Goal: Task Accomplishment & Management: Complete application form

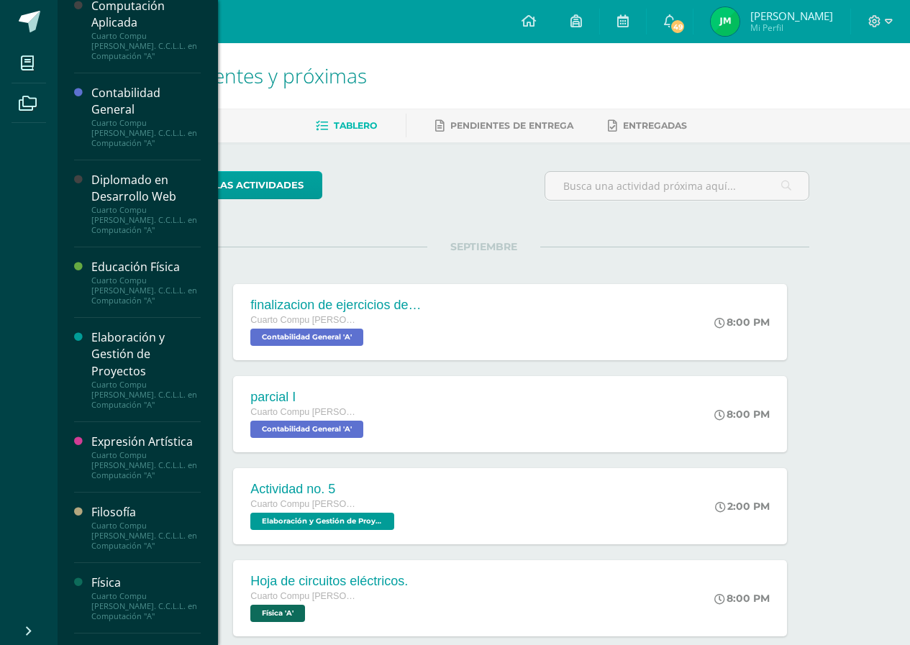
scroll to position [216, 0]
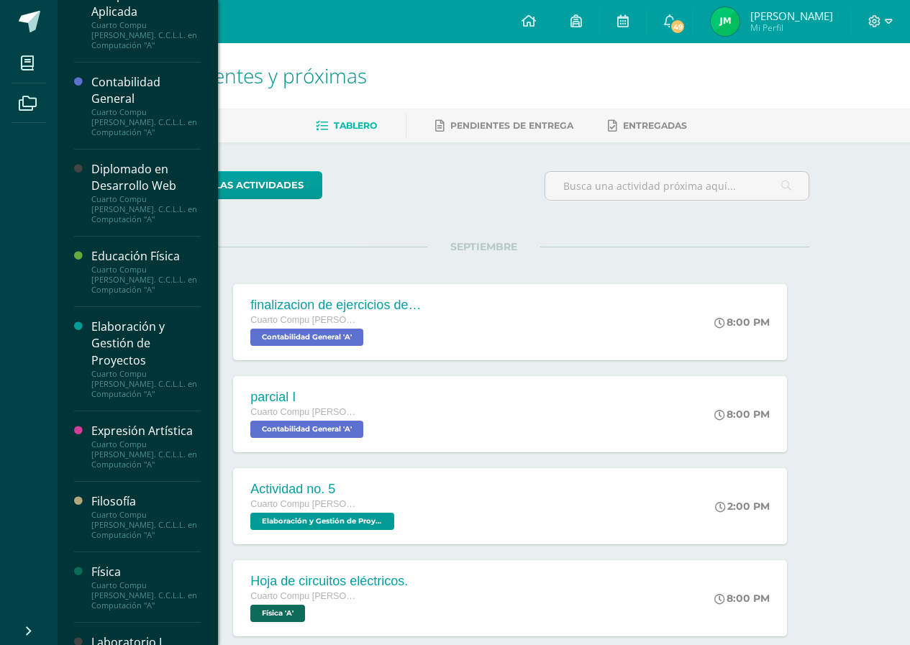
click at [114, 175] on div "Diplomado en Desarrollo Web" at bounding box center [145, 177] width 109 height 33
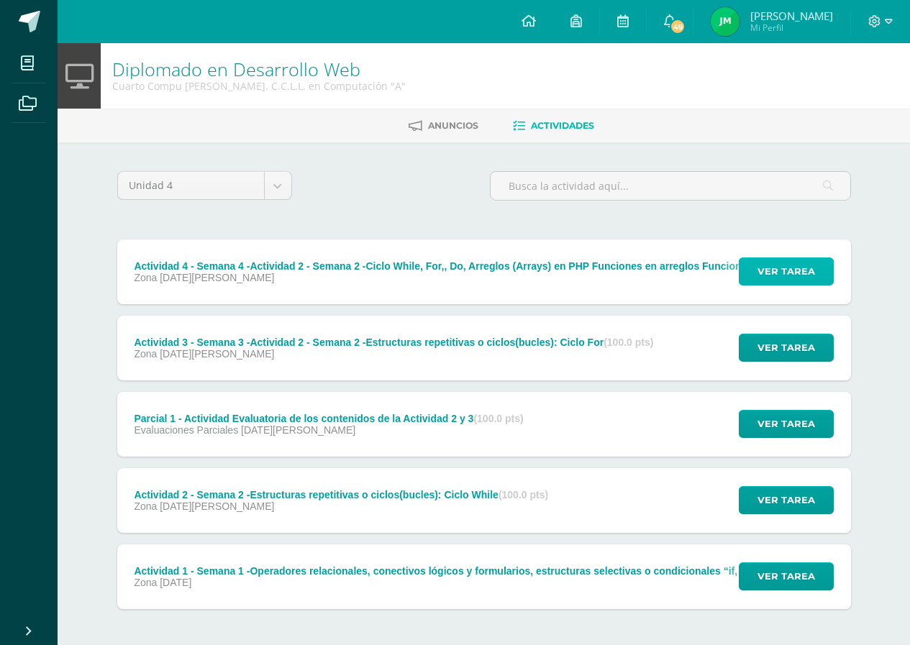
click at [777, 283] on span "Ver tarea" at bounding box center [786, 271] width 58 height 27
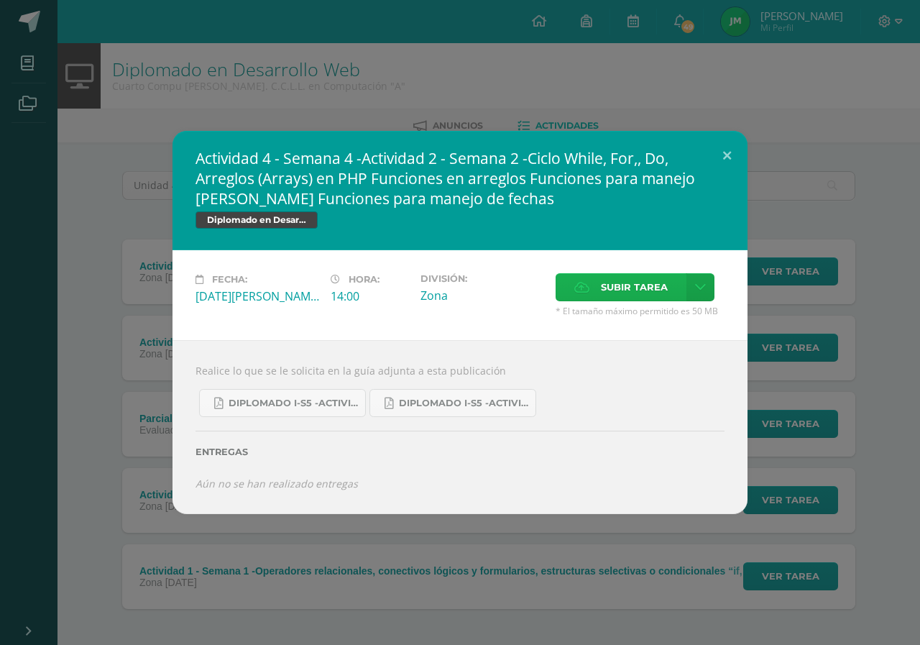
click at [641, 289] on span "Subir tarea" at bounding box center [634, 287] width 67 height 27
click at [0, 0] on input "Subir tarea" at bounding box center [0, 0] width 0 height 0
